Goal: Task Accomplishment & Management: Complete application form

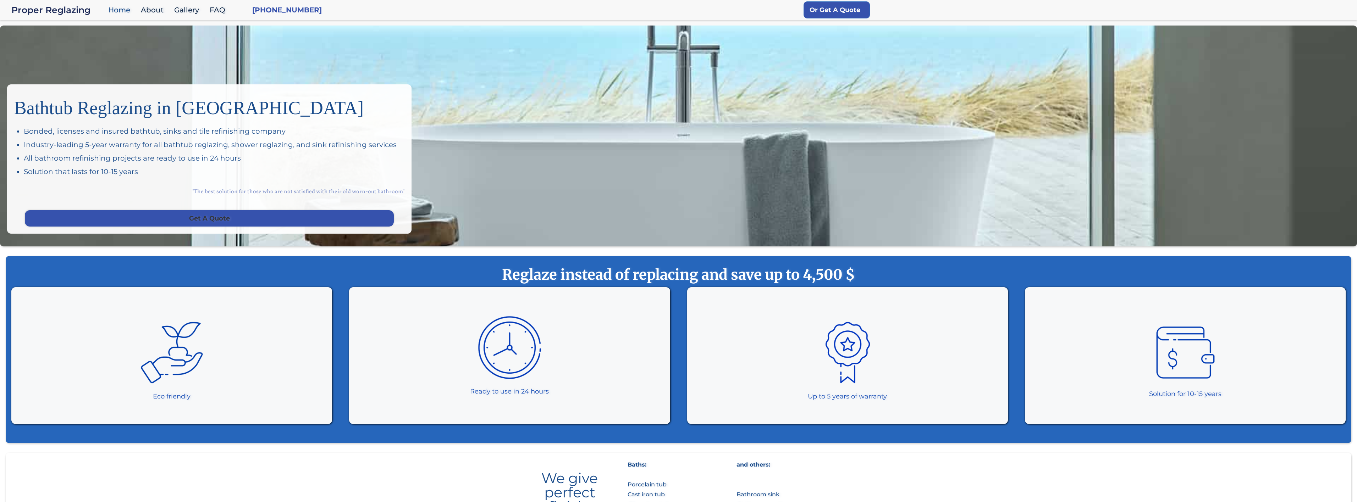
click at [229, 217] on link "Get A Quote" at bounding box center [209, 218] width 369 height 16
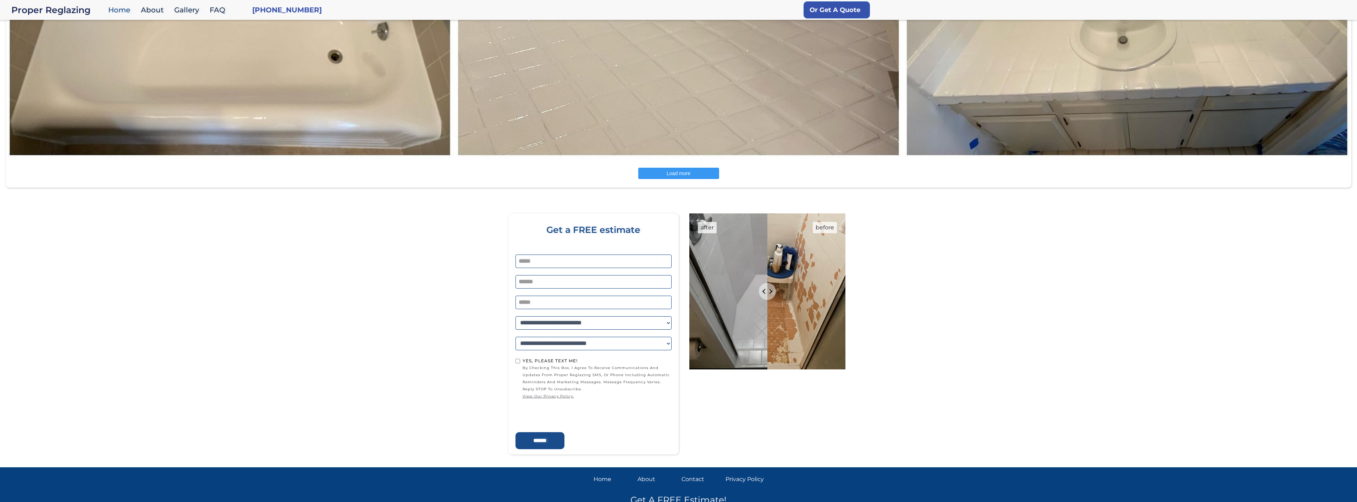
scroll to position [1587, 0]
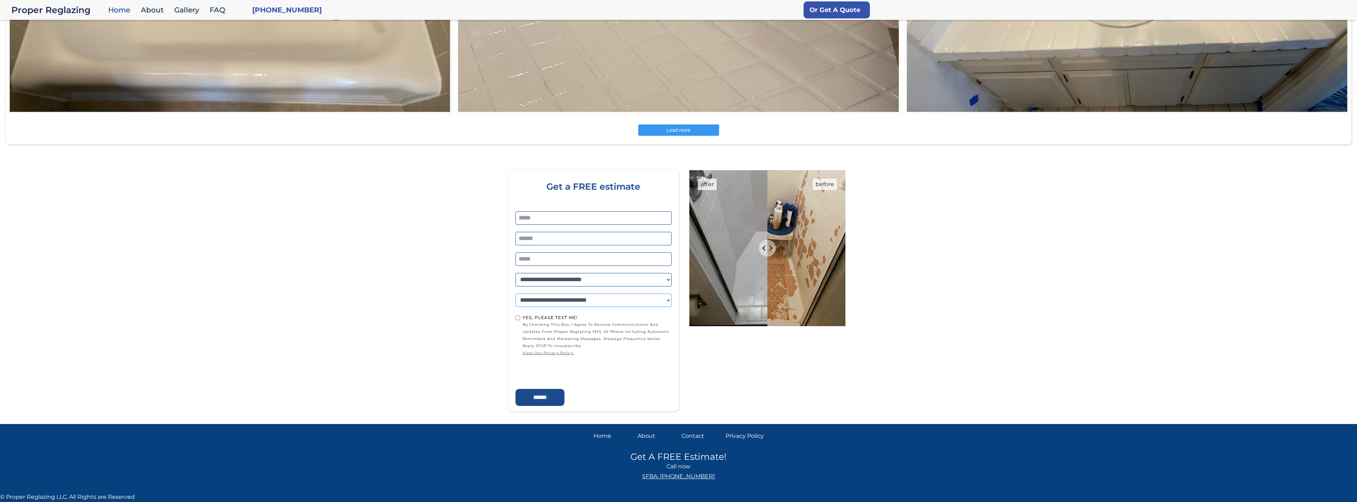
click at [610, 298] on select "**********" at bounding box center [593, 300] width 156 height 13
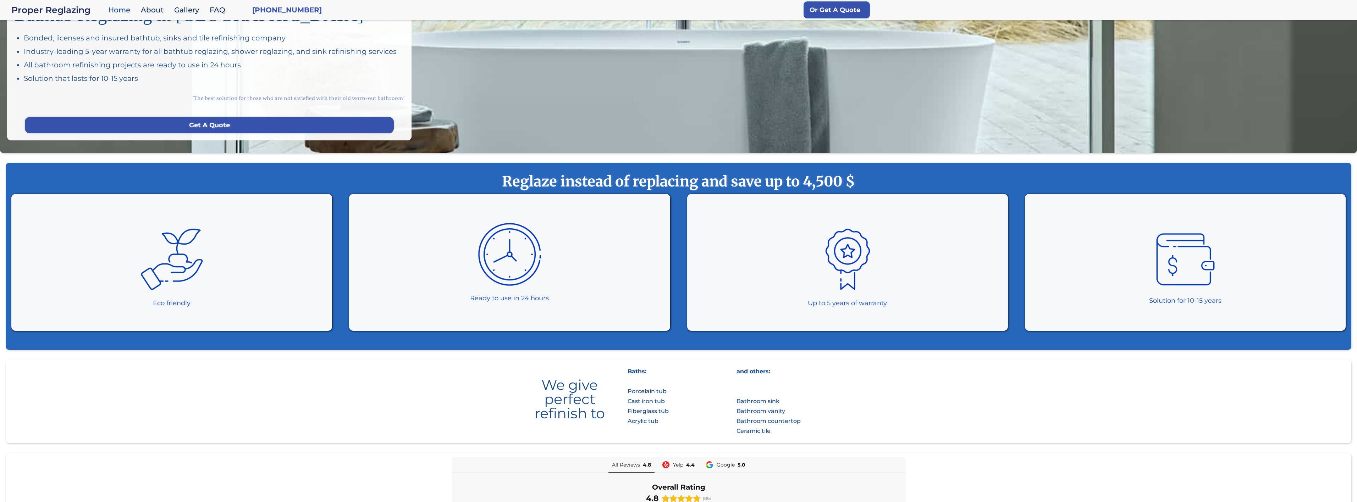
scroll to position [0, 0]
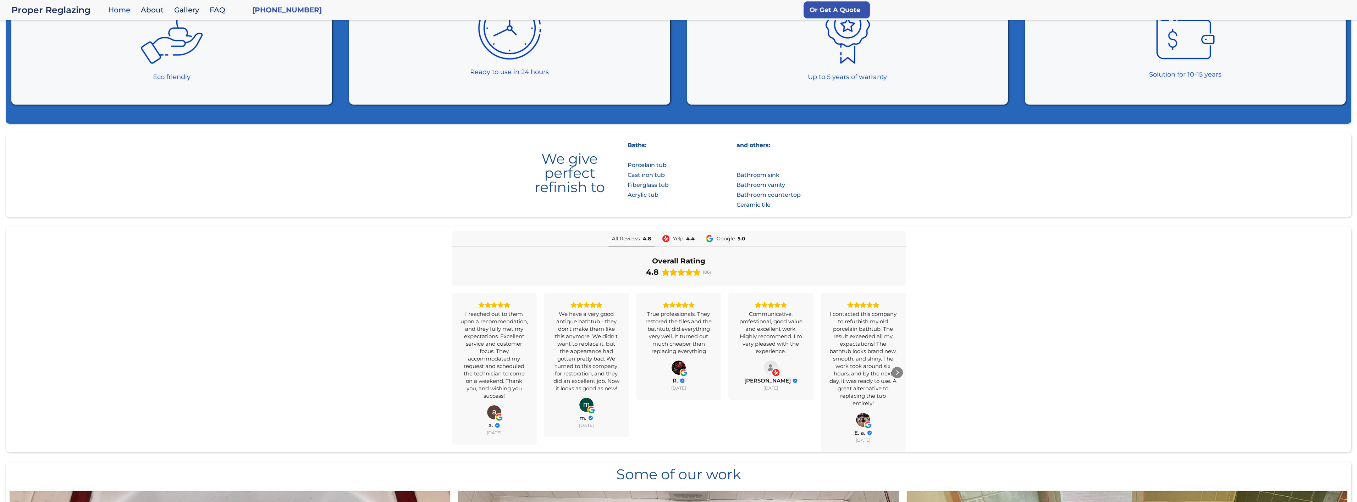
scroll to position [355, 0]
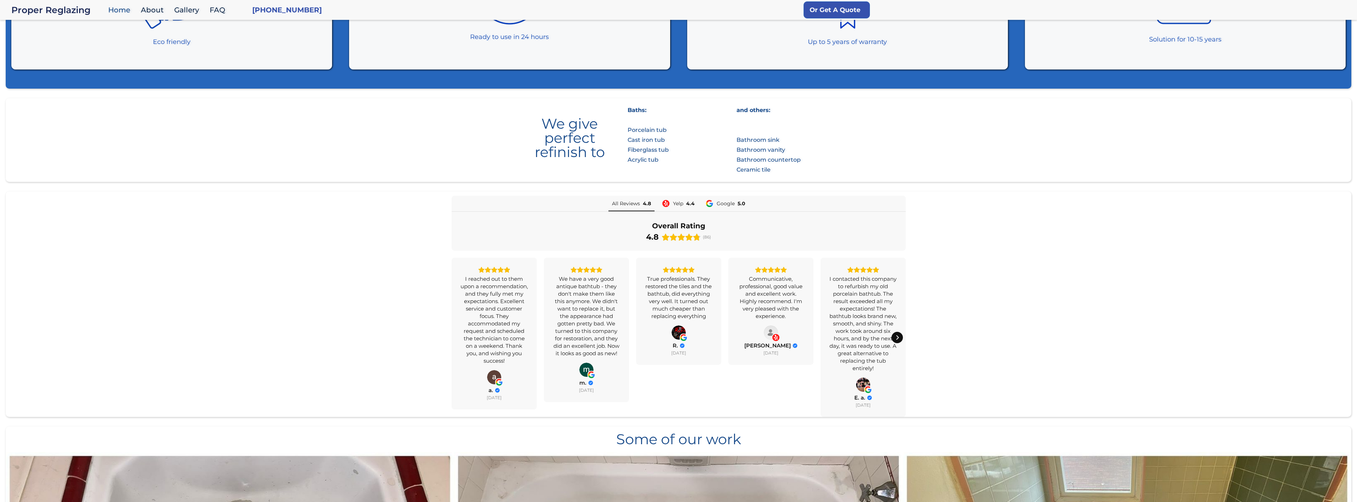
click at [895, 338] on icon "Next" at bounding box center [897, 338] width 6 height 6
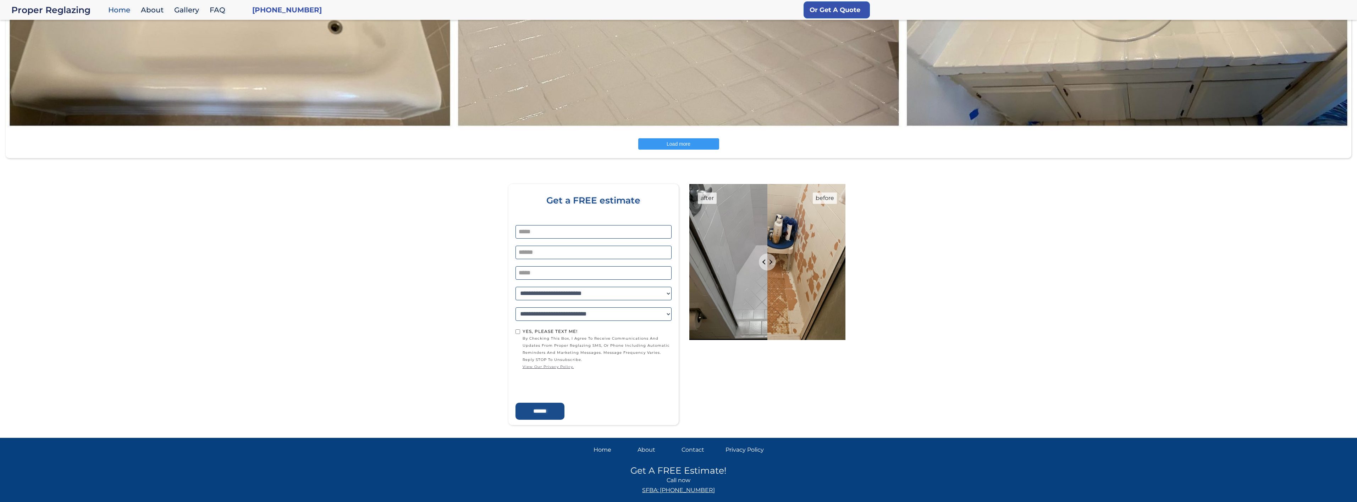
scroll to position [1587, 0]
